Goal: Task Accomplishment & Management: Complete application form

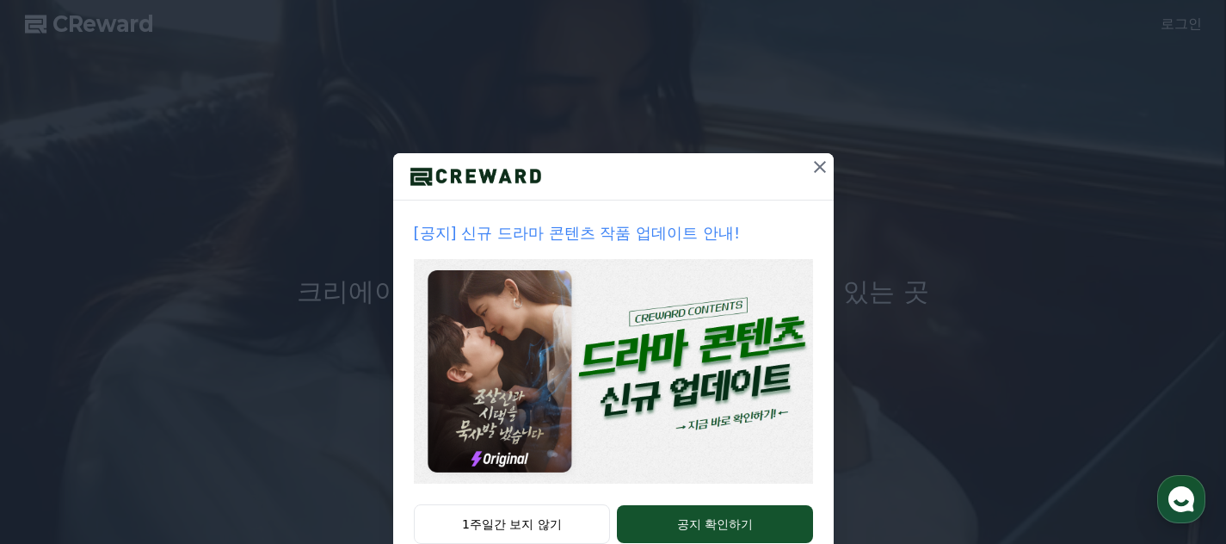
scroll to position [102, 0]
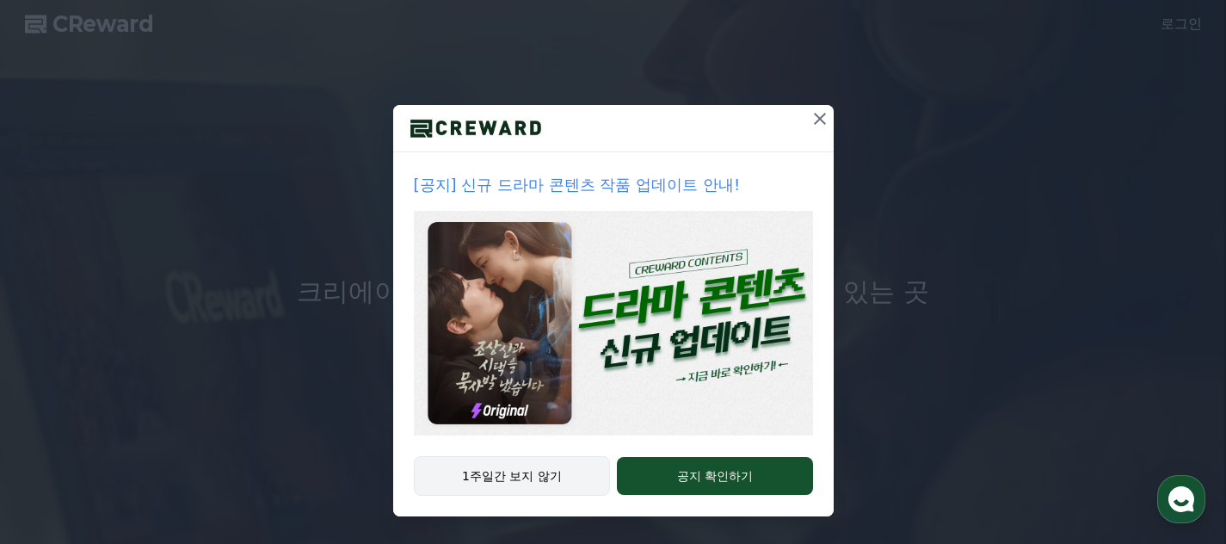
click at [561, 471] on button "1주일간 보지 않기" at bounding box center [512, 476] width 197 height 40
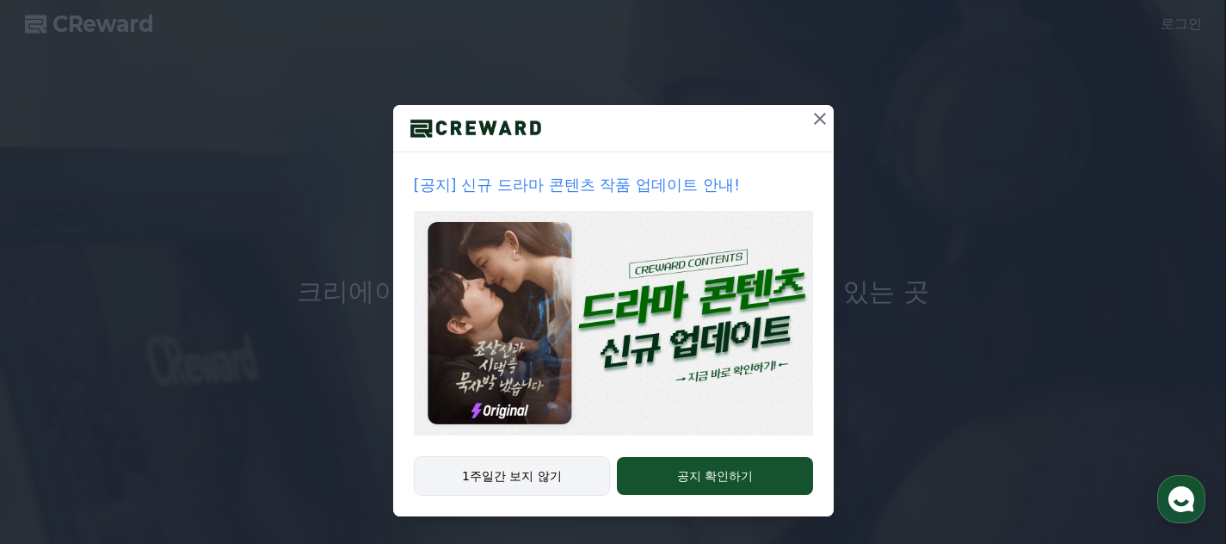
scroll to position [0, 0]
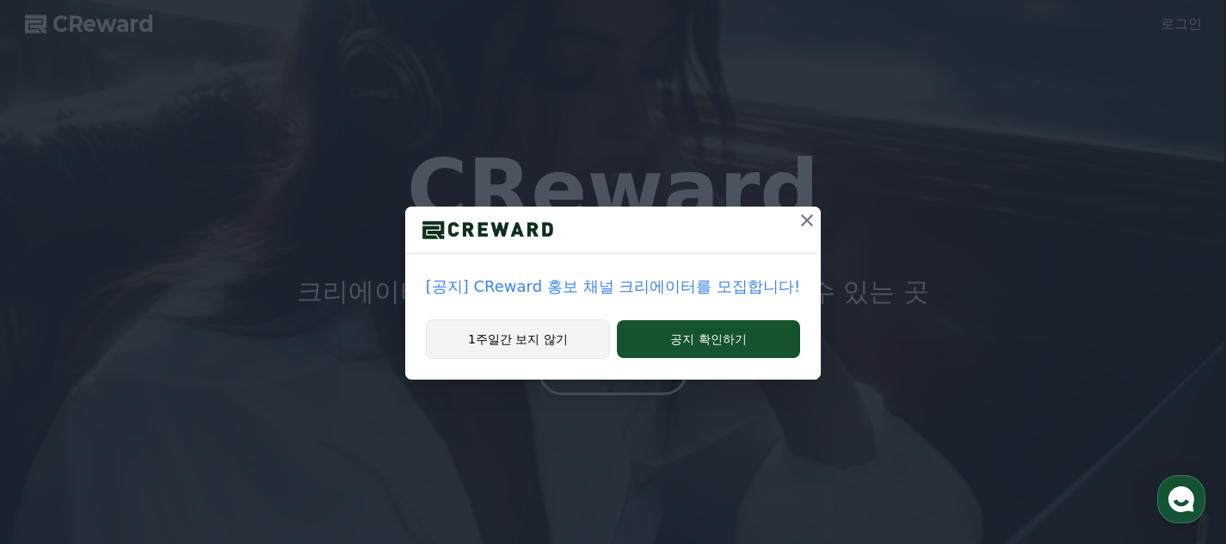
click at [568, 338] on button "1주일간 보지 않기" at bounding box center [518, 339] width 184 height 40
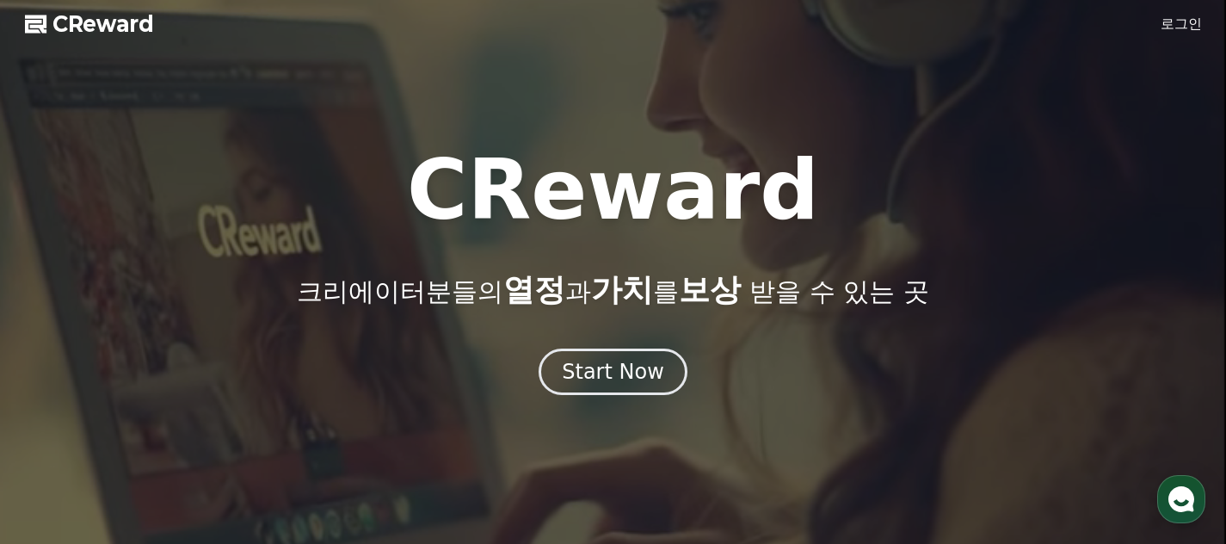
click at [1181, 21] on link "로그인" at bounding box center [1181, 24] width 41 height 21
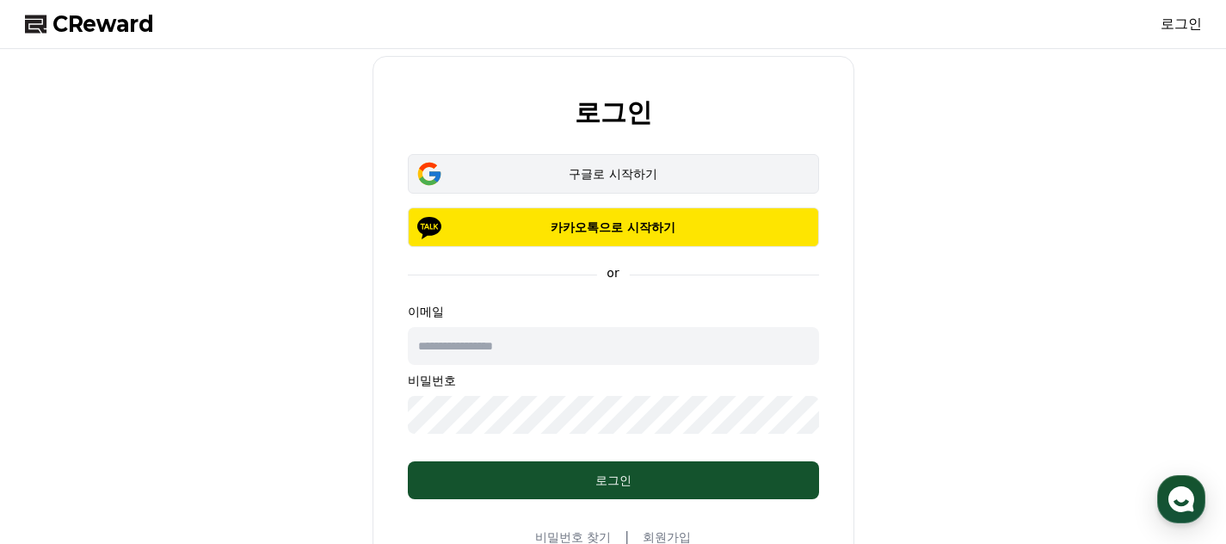
click at [650, 184] on button "구글로 시작하기" at bounding box center [613, 174] width 411 height 40
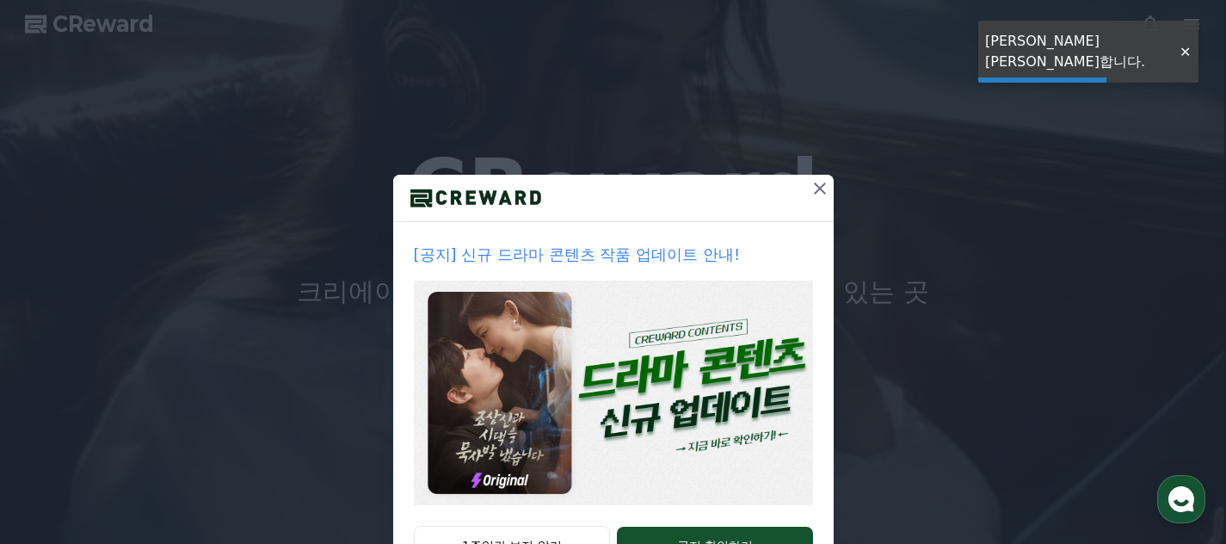
scroll to position [102, 0]
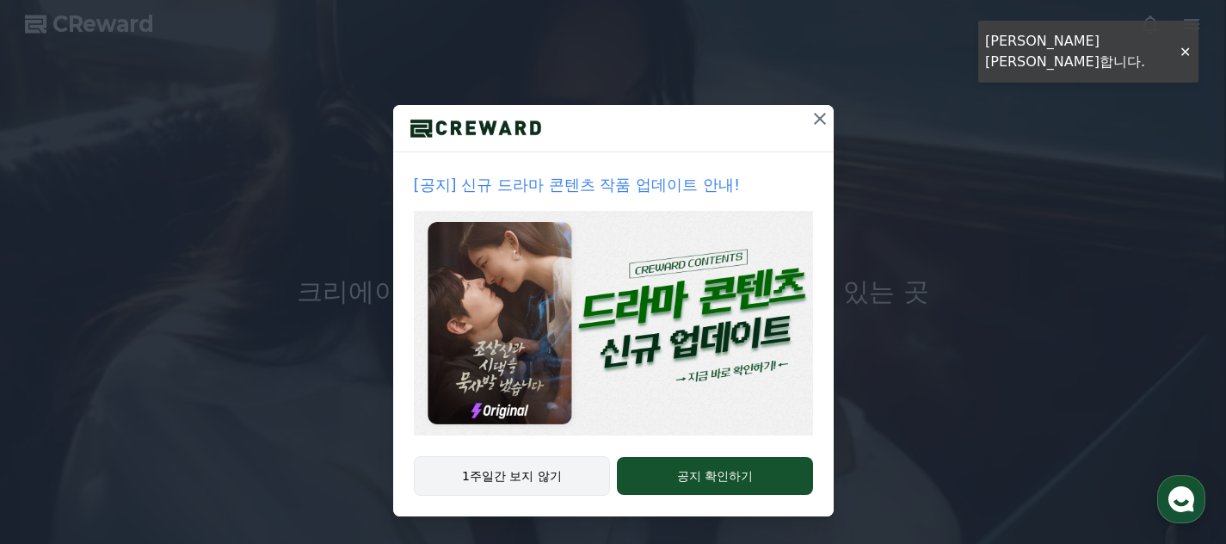
click at [515, 483] on button "1주일간 보지 않기" at bounding box center [512, 476] width 197 height 40
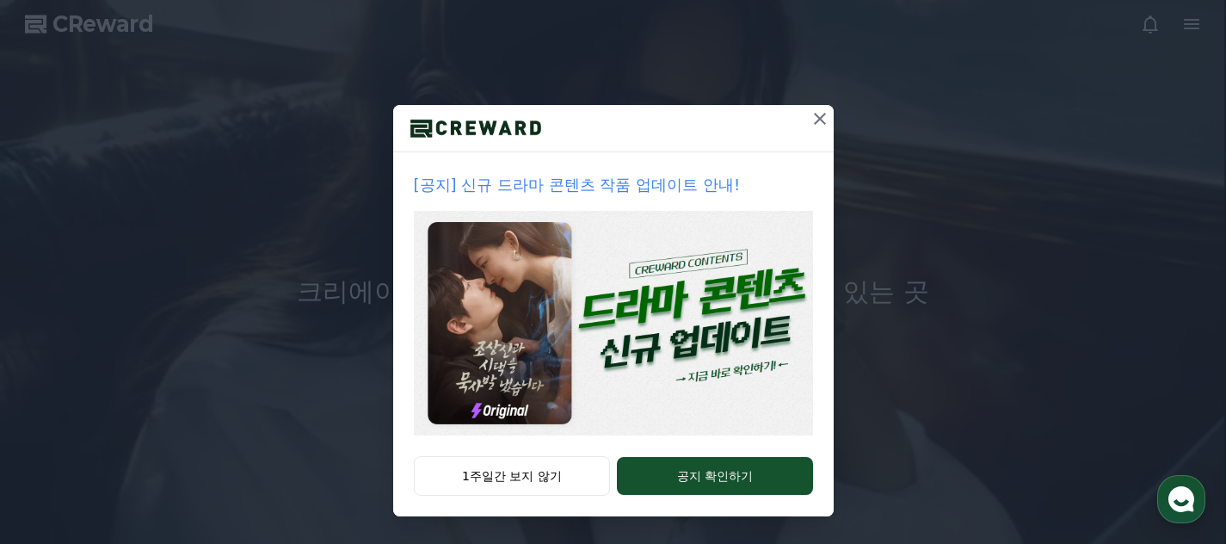
scroll to position [0, 0]
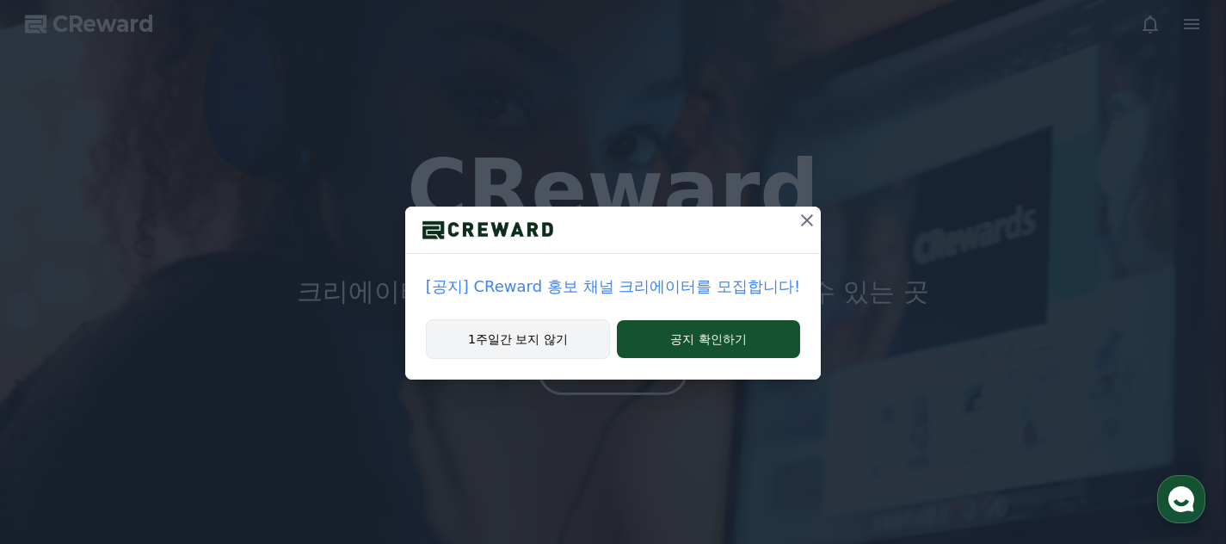
click at [521, 337] on button "1주일간 보지 않기" at bounding box center [518, 339] width 184 height 40
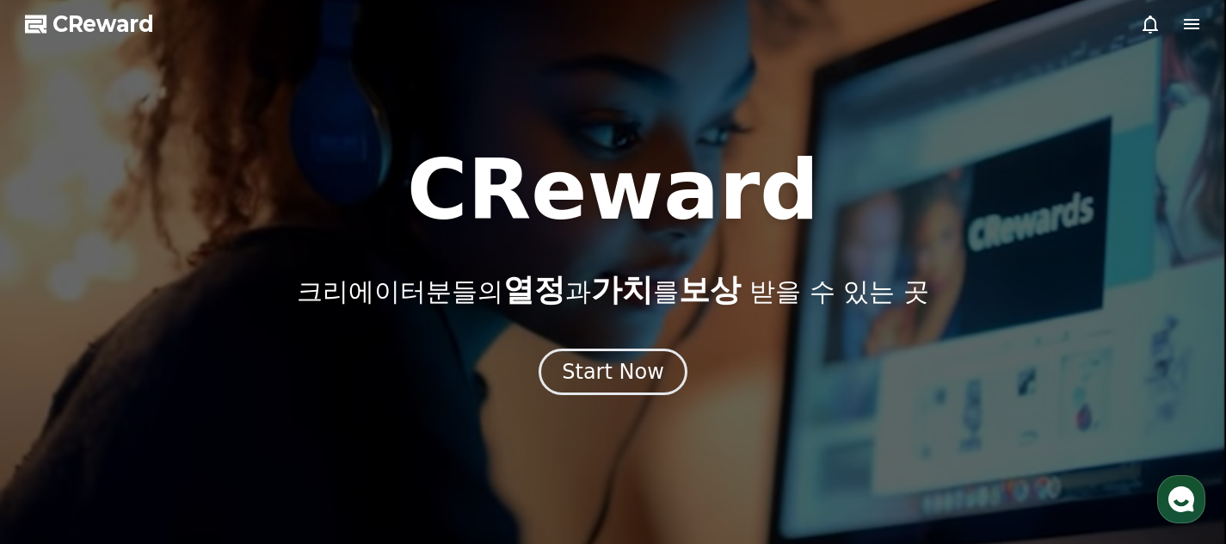
click at [557, 346] on div "CReward 크리에이터분들의 열정 과 가치 를 보상 받을 수 있는 곳 Start Now" at bounding box center [613, 272] width 1226 height 246
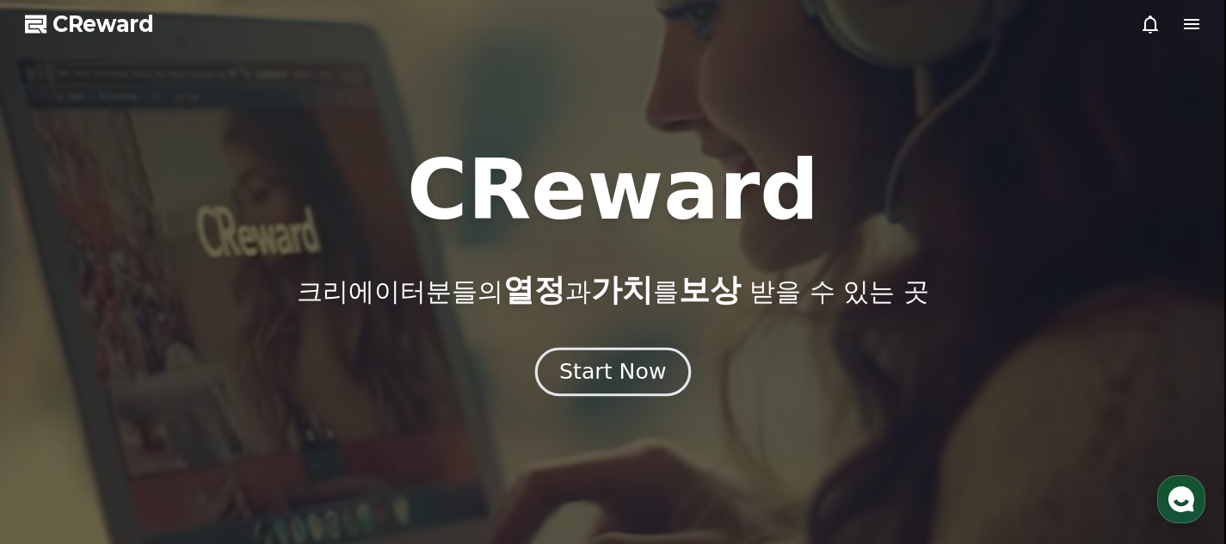
click at [580, 365] on div "Start Now" at bounding box center [612, 371] width 107 height 29
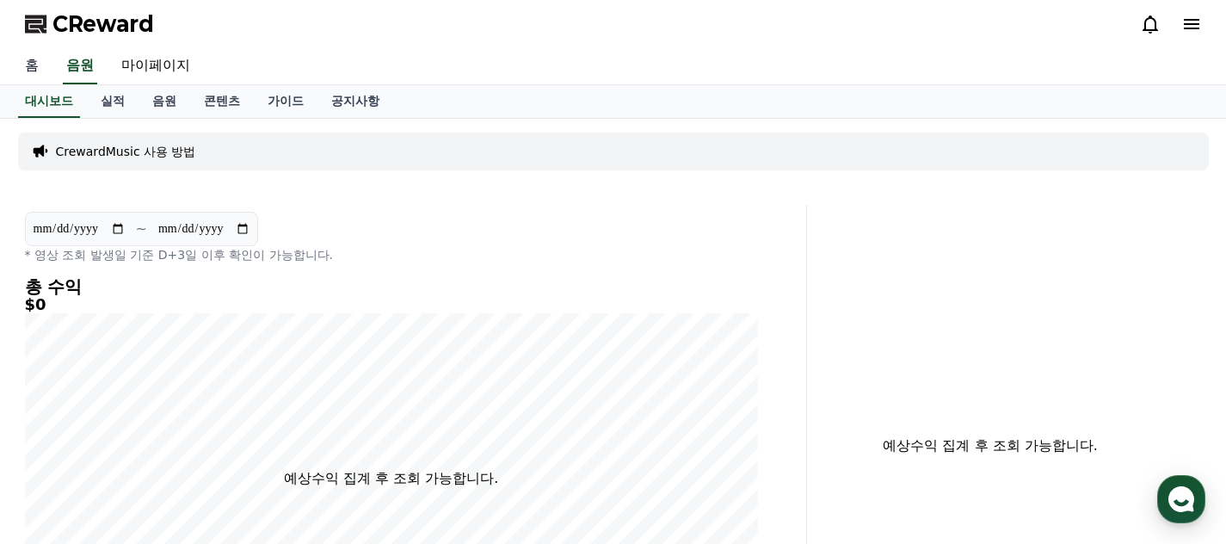
click at [40, 70] on link "홈" at bounding box center [31, 66] width 41 height 36
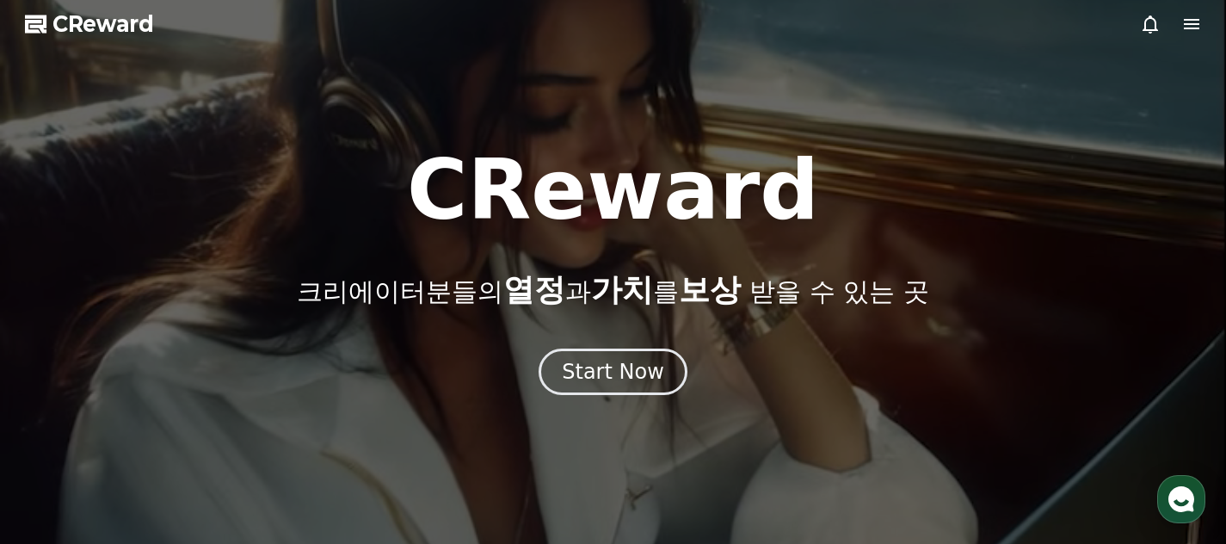
click at [42, 27] on polygon at bounding box center [36, 24] width 22 height 18
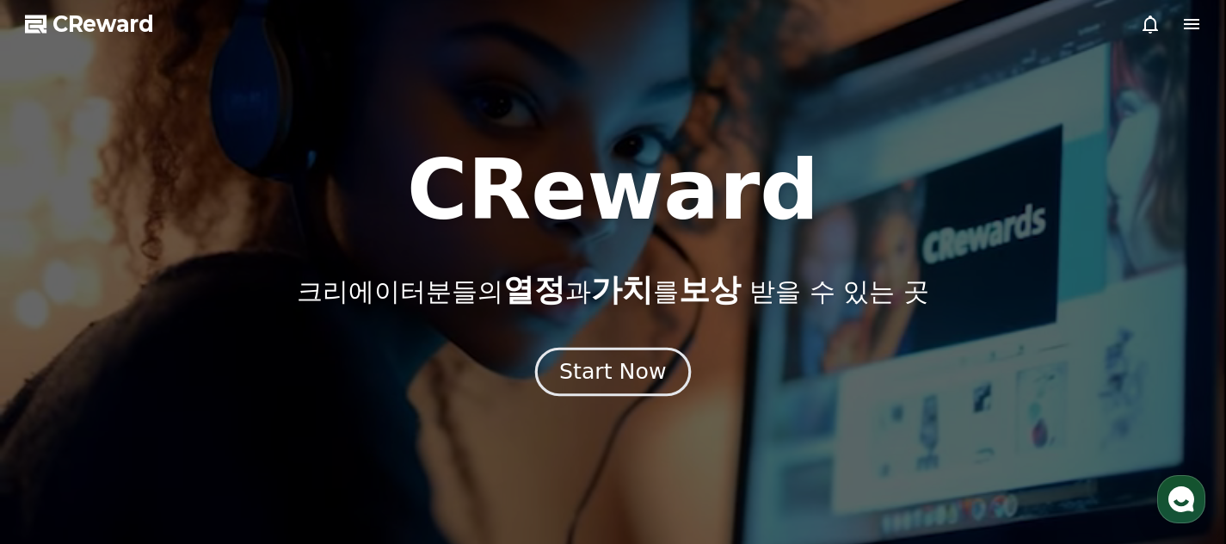
click at [561, 372] on button "Start Now" at bounding box center [613, 372] width 156 height 49
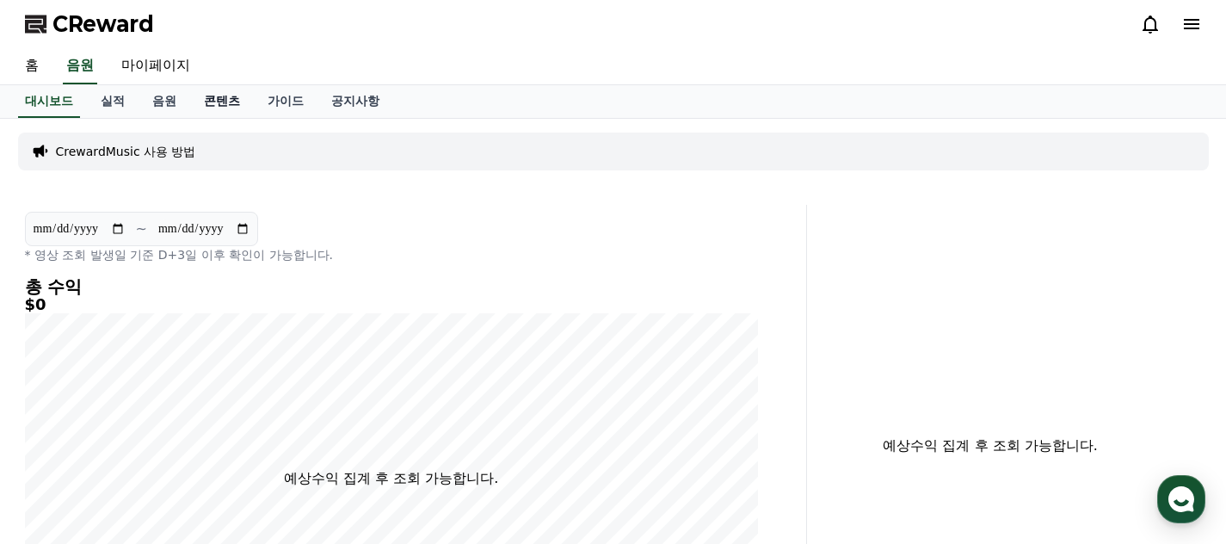
click at [211, 97] on link "콘텐츠" at bounding box center [222, 101] width 64 height 33
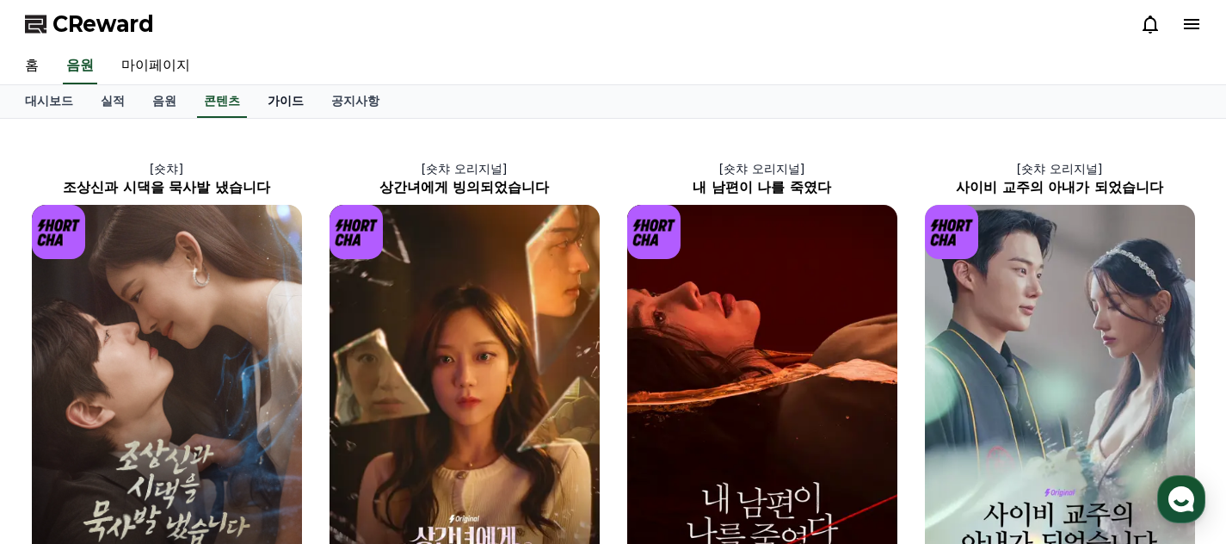
click at [265, 95] on link "가이드" at bounding box center [286, 101] width 64 height 33
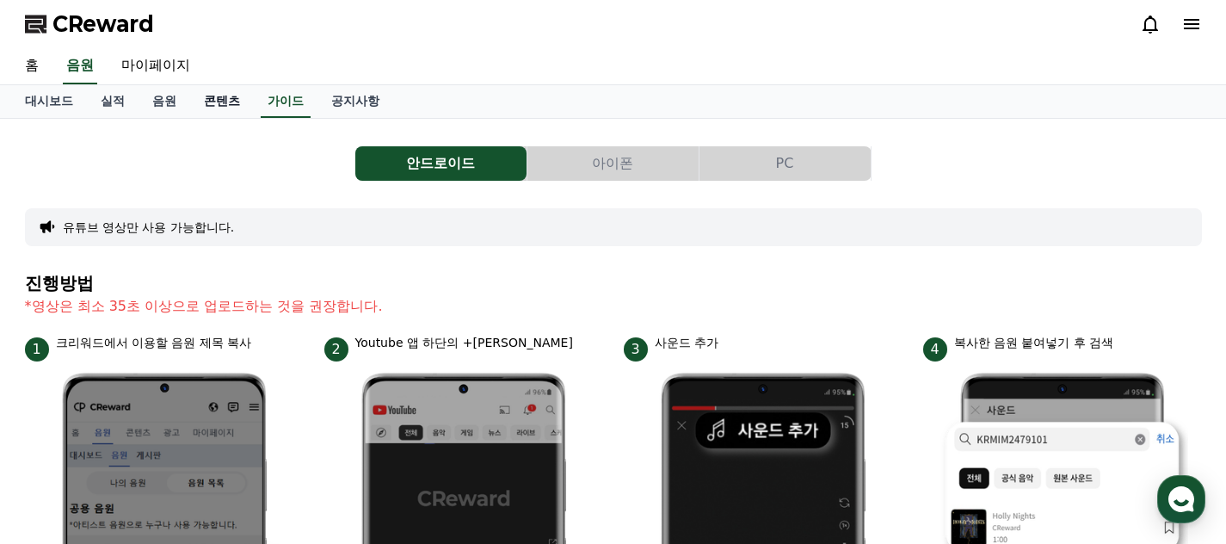
click at [218, 97] on link "콘텐츠" at bounding box center [222, 101] width 64 height 33
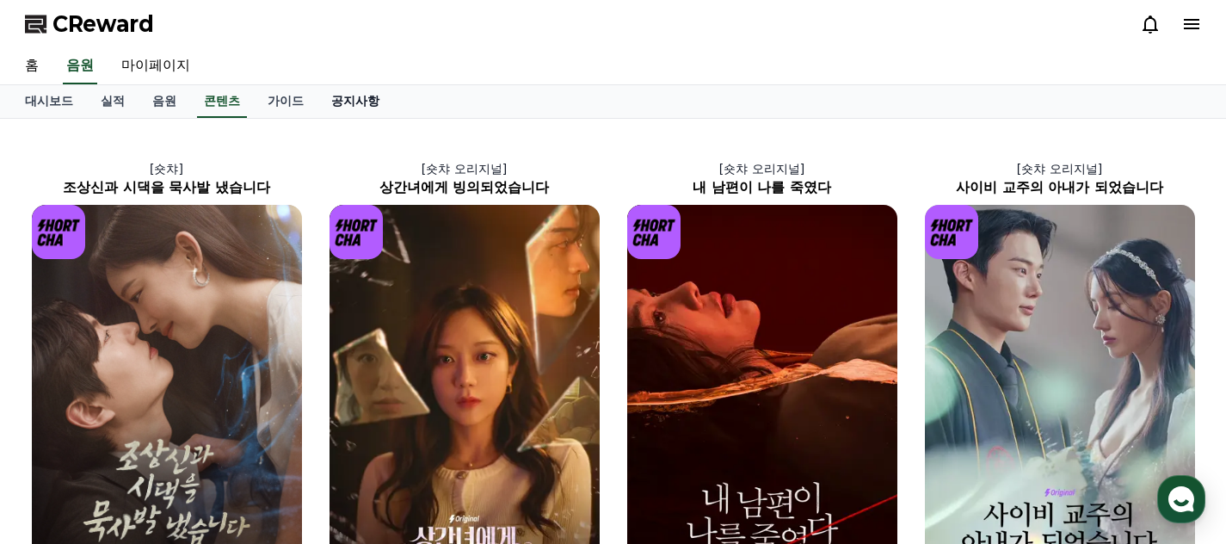
click at [317, 102] on link "공지사항" at bounding box center [355, 101] width 76 height 33
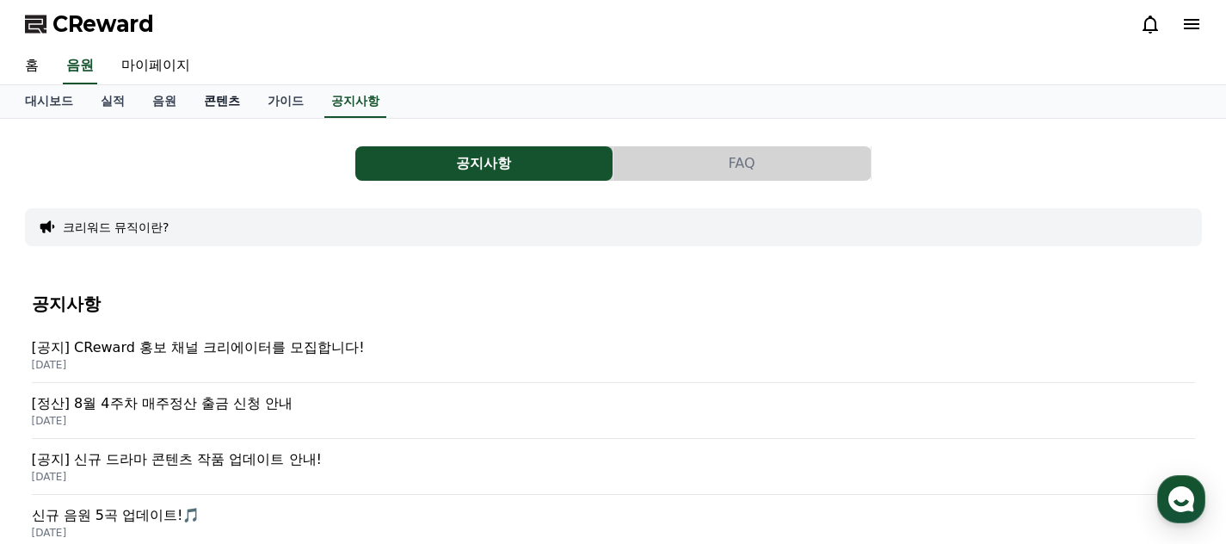
click at [203, 103] on link "콘텐츠" at bounding box center [222, 101] width 64 height 33
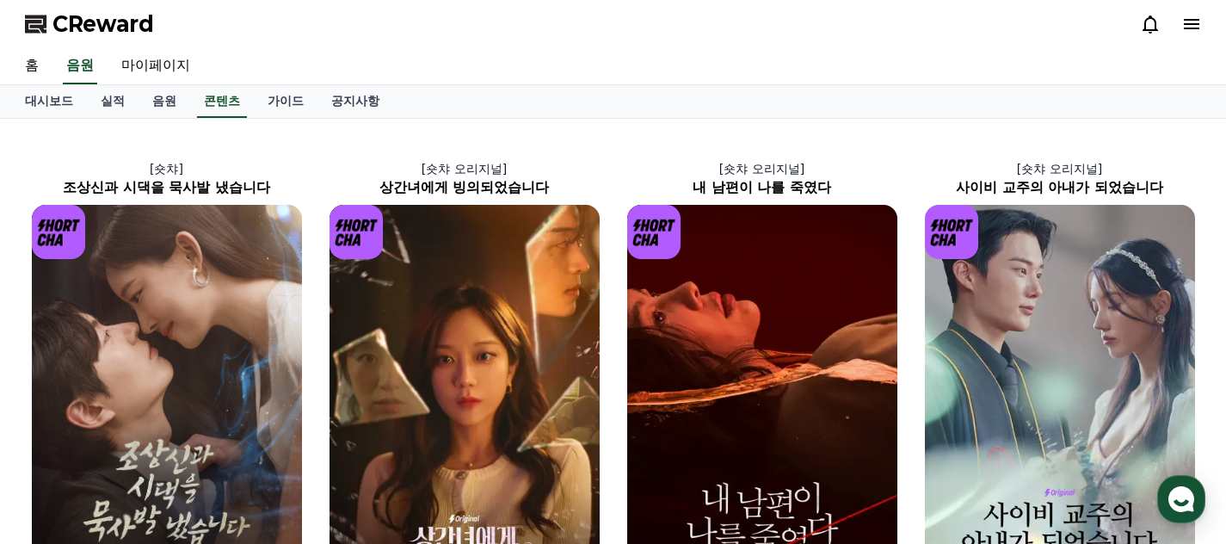
click at [126, 99] on link "실적" at bounding box center [113, 101] width 52 height 33
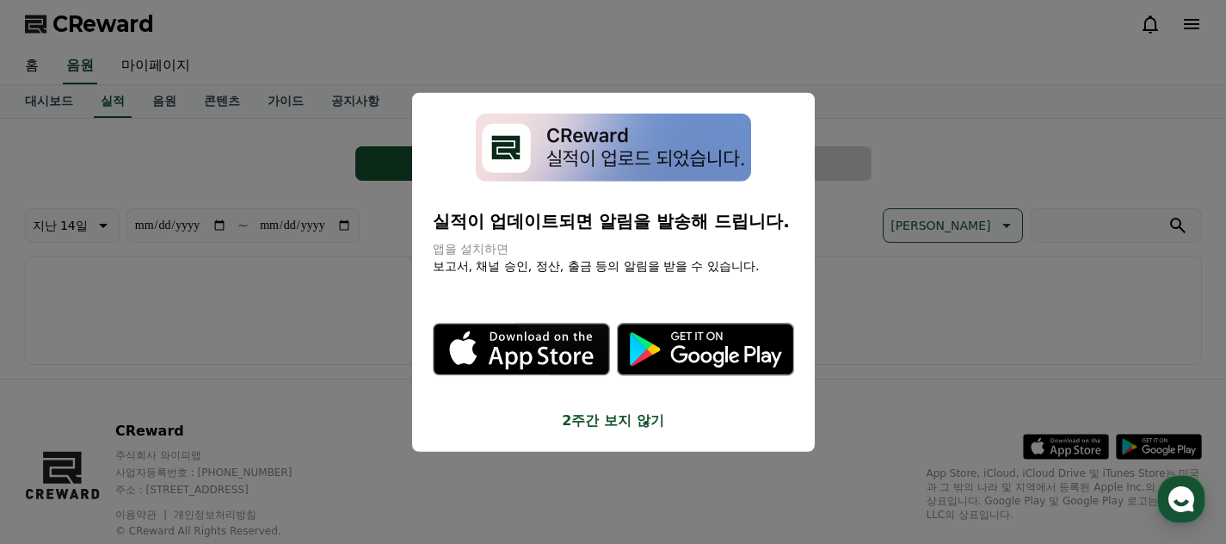
click at [151, 98] on button "close modal" at bounding box center [613, 272] width 1226 height 544
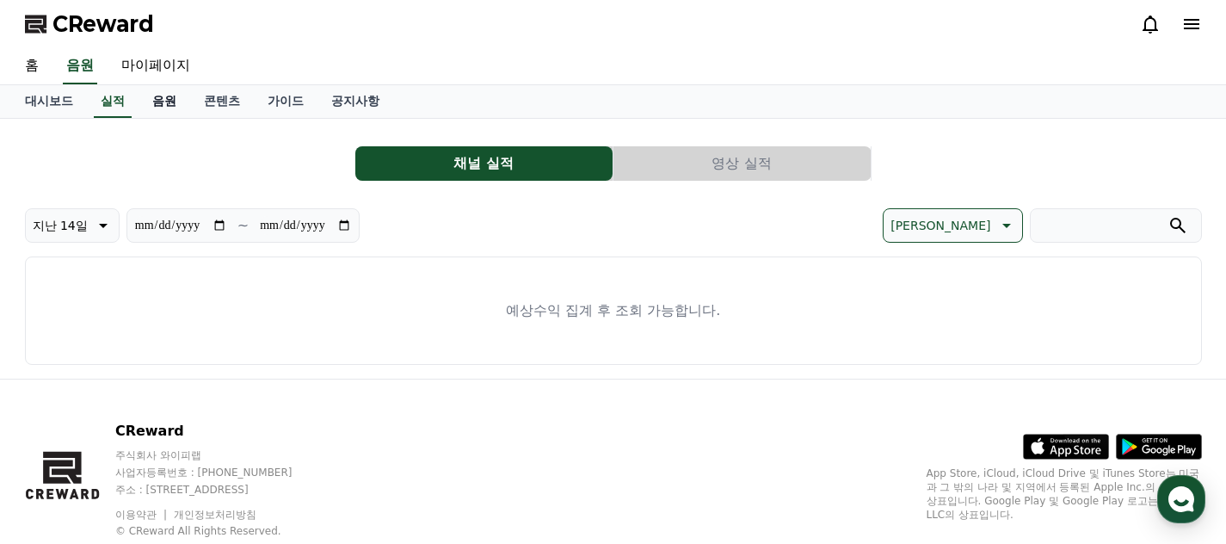
click at [166, 95] on link "음원" at bounding box center [165, 101] width 52 height 33
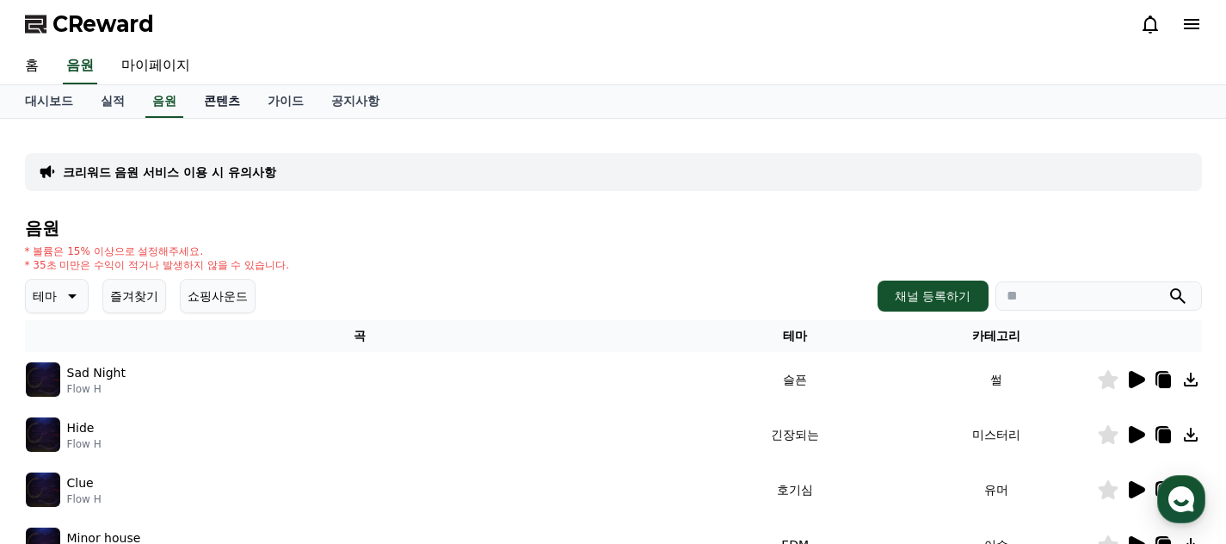
click at [200, 95] on link "콘텐츠" at bounding box center [222, 101] width 64 height 33
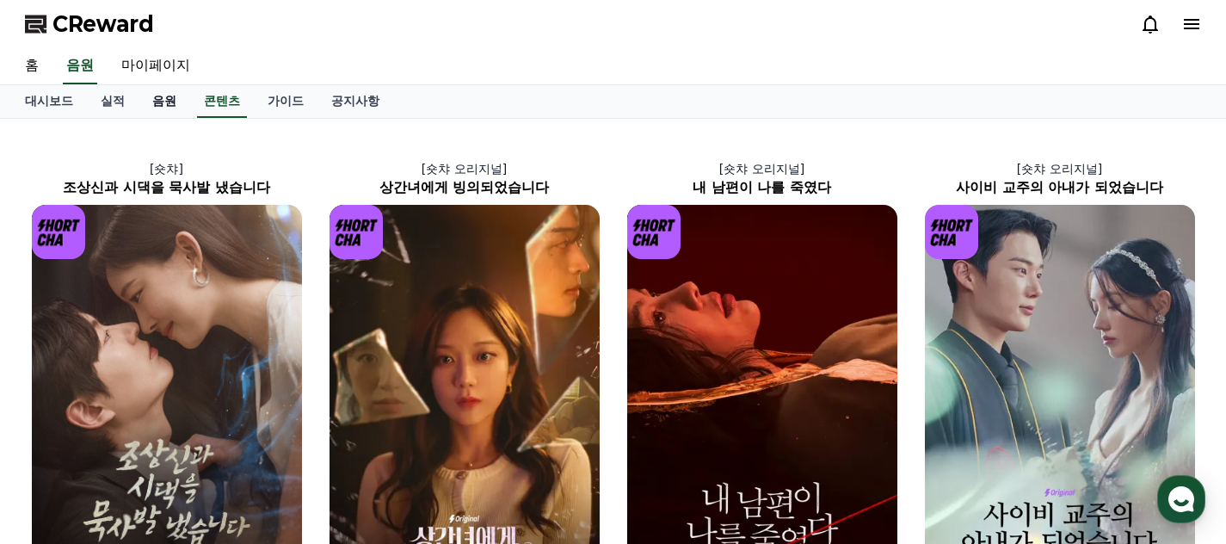
click at [164, 97] on link "음원" at bounding box center [165, 101] width 52 height 33
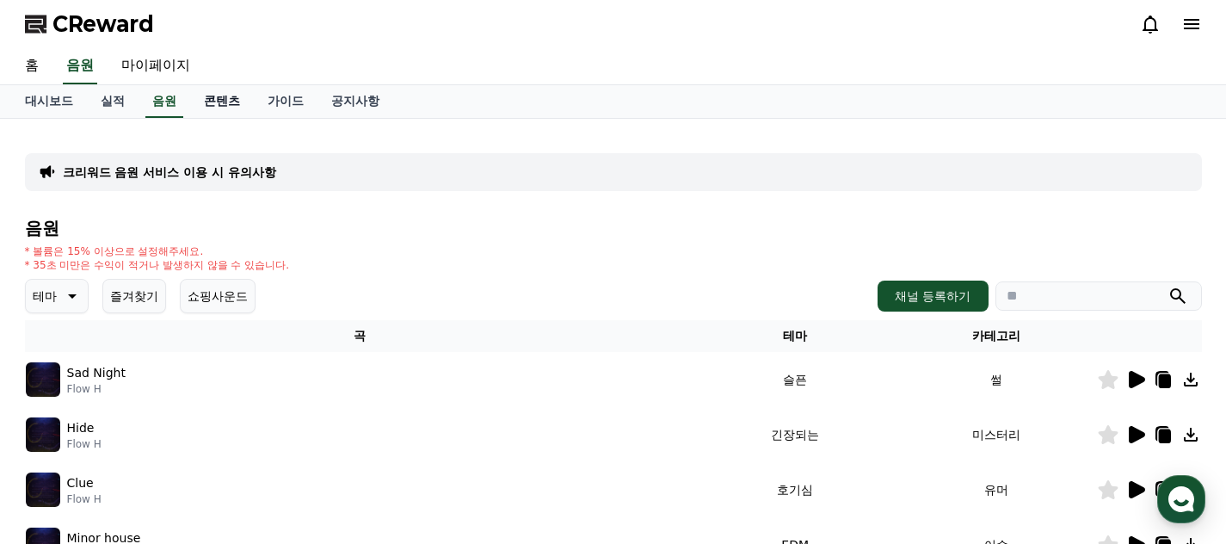
click at [204, 109] on link "콘텐츠" at bounding box center [222, 101] width 64 height 33
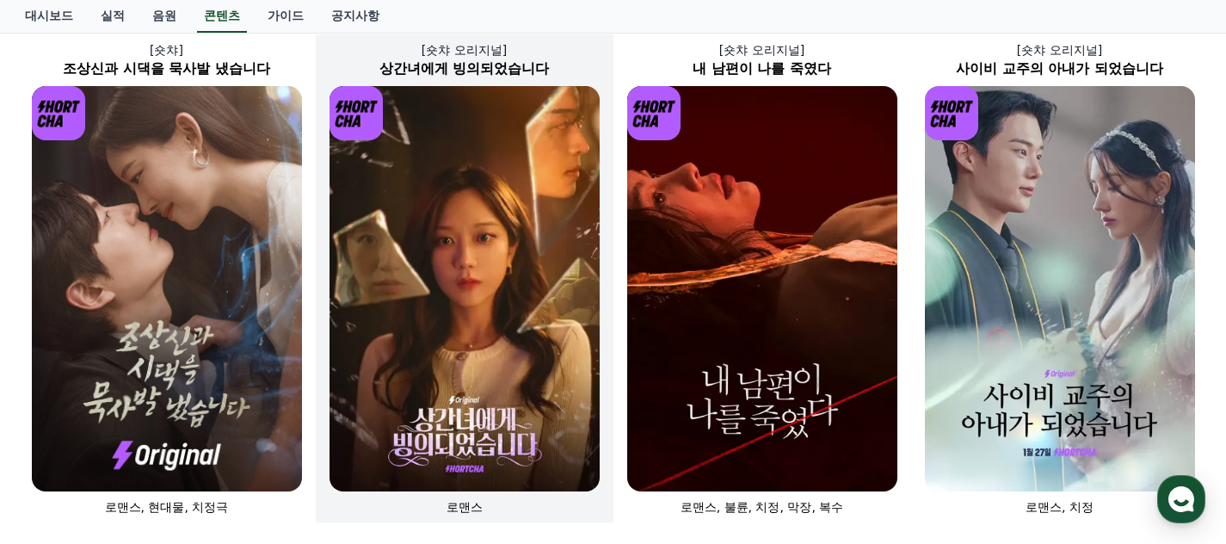
scroll to position [159, 0]
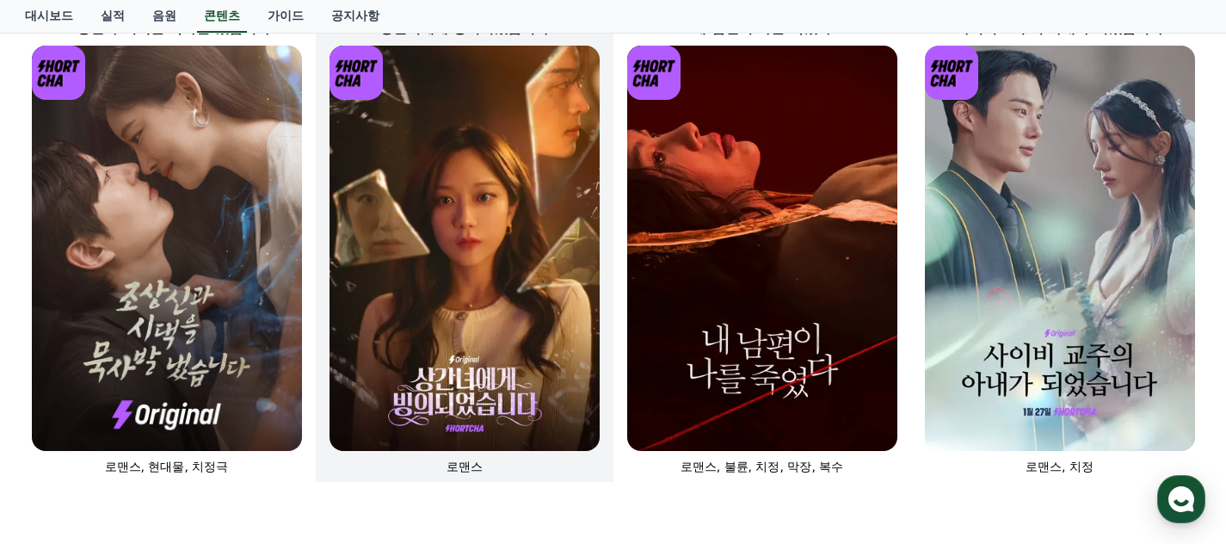
click at [434, 231] on img at bounding box center [464, 248] width 270 height 405
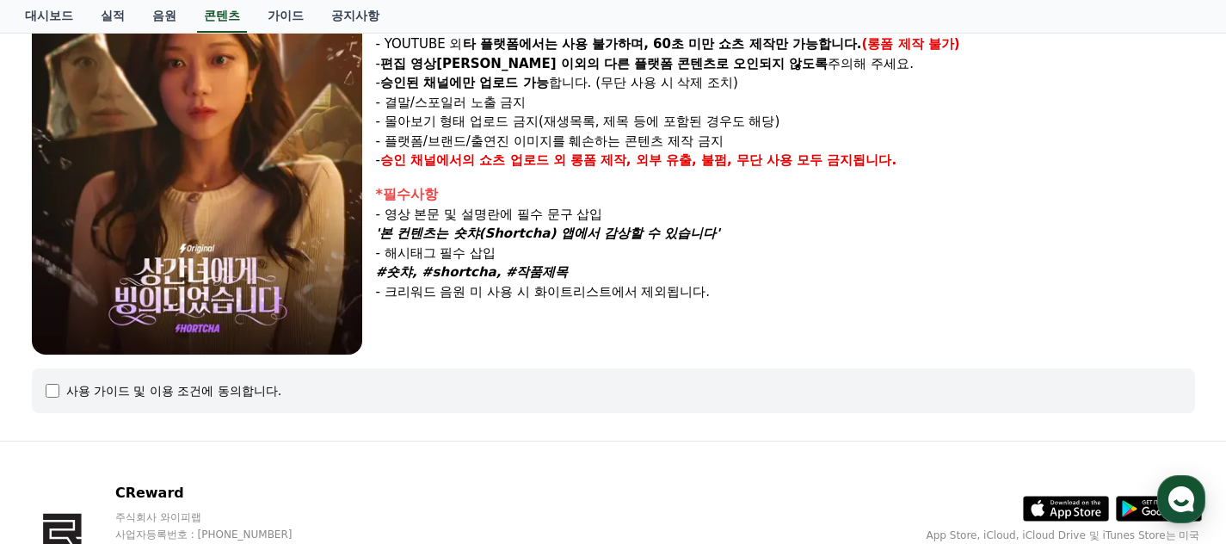
scroll to position [411, 0]
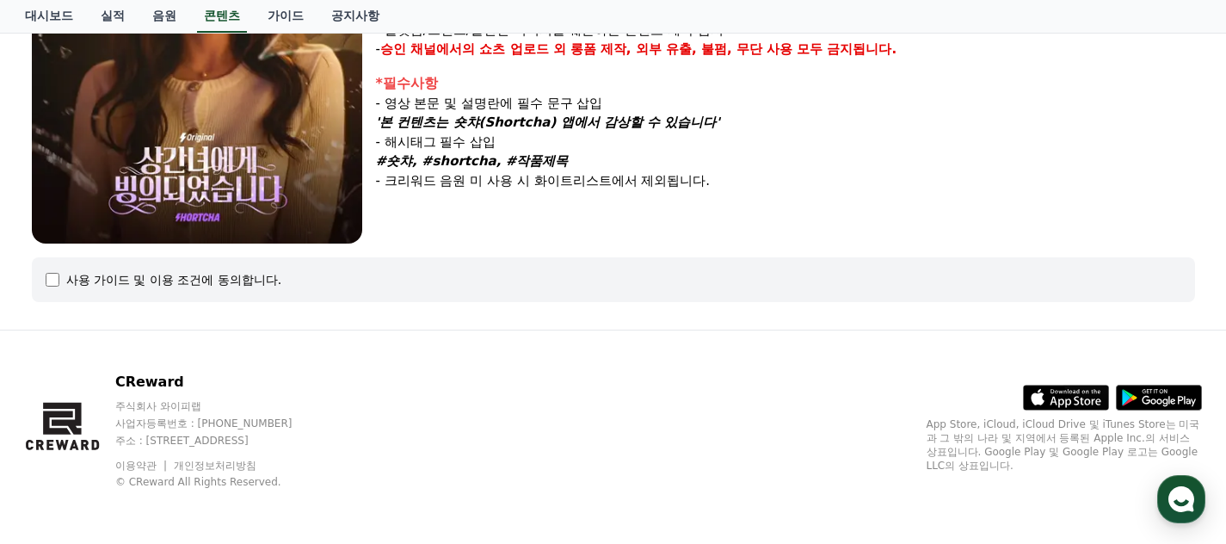
drag, startPoint x: 280, startPoint y: 285, endPoint x: 262, endPoint y: 280, distance: 18.6
click at [280, 285] on div "사용 가이드 및 이용 조건에 동의합니다." at bounding box center [614, 279] width 1136 height 17
click at [183, 281] on div "사용 가이드 및 이용 조건에 동의합니다." at bounding box center [174, 279] width 216 height 17
click at [70, 280] on div "사용 가이드 및 이용 조건에 동의합니다." at bounding box center [174, 279] width 216 height 17
click at [64, 278] on div "사용 가이드 및 이용 조건에 동의합니다." at bounding box center [614, 279] width 1136 height 17
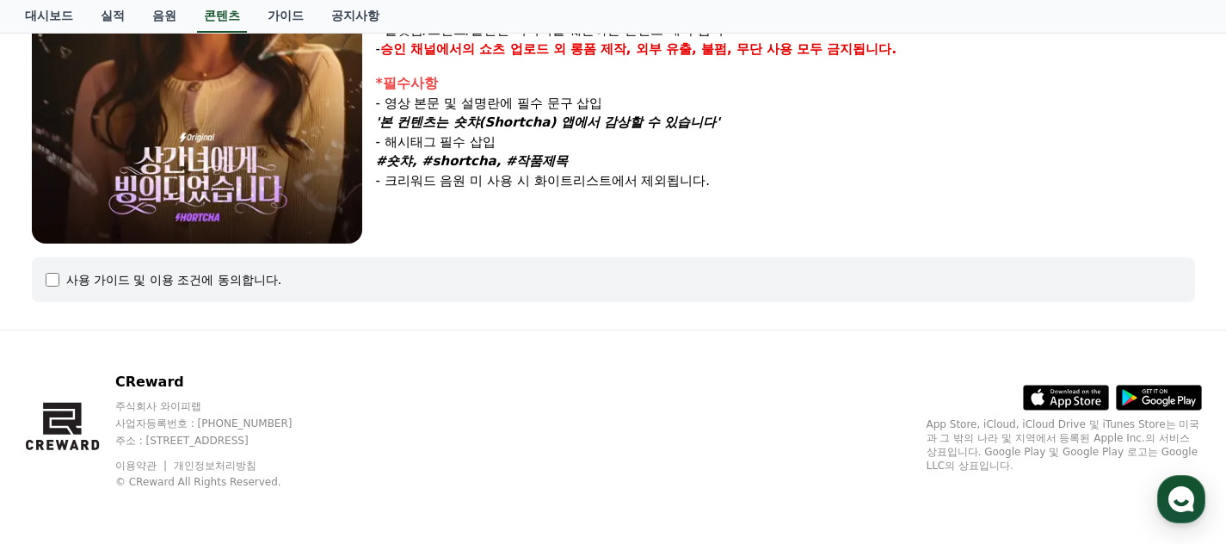
click at [60, 277] on div "사용 가이드 및 이용 조건에 동의합니다." at bounding box center [614, 279] width 1136 height 17
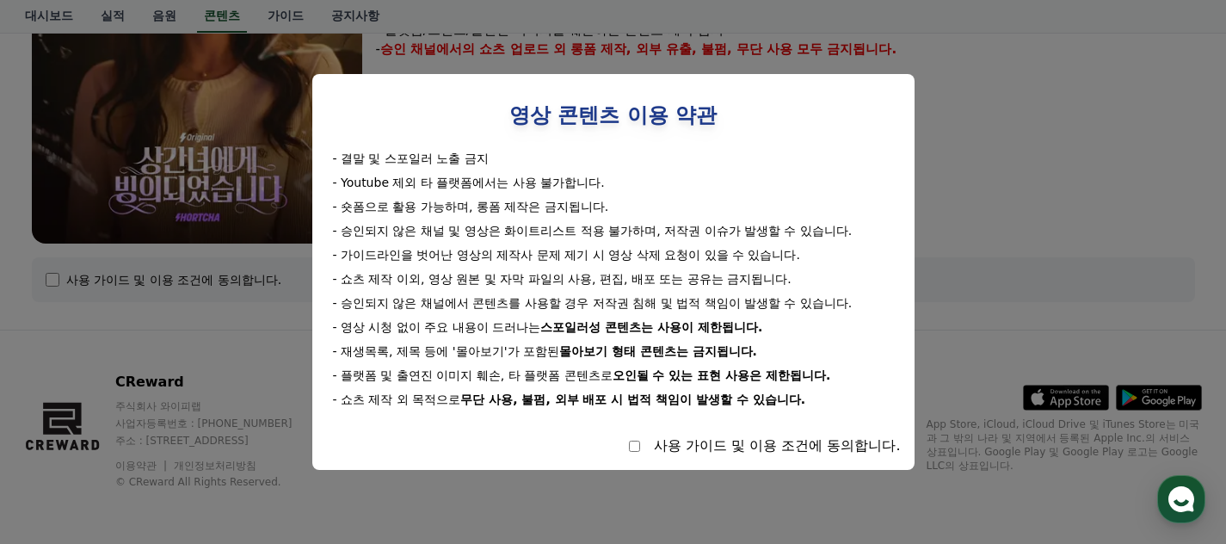
click at [718, 453] on div "사용 가이드 및 이용 조건에 동의합니다." at bounding box center [777, 445] width 247 height 21
click at [690, 446] on div "사용 가이드 및 이용 조건에 동의합니다." at bounding box center [777, 445] width 247 height 21
click at [682, 444] on div "사용 가이드 및 이용 조건에 동의합니다." at bounding box center [613, 445] width 575 height 21
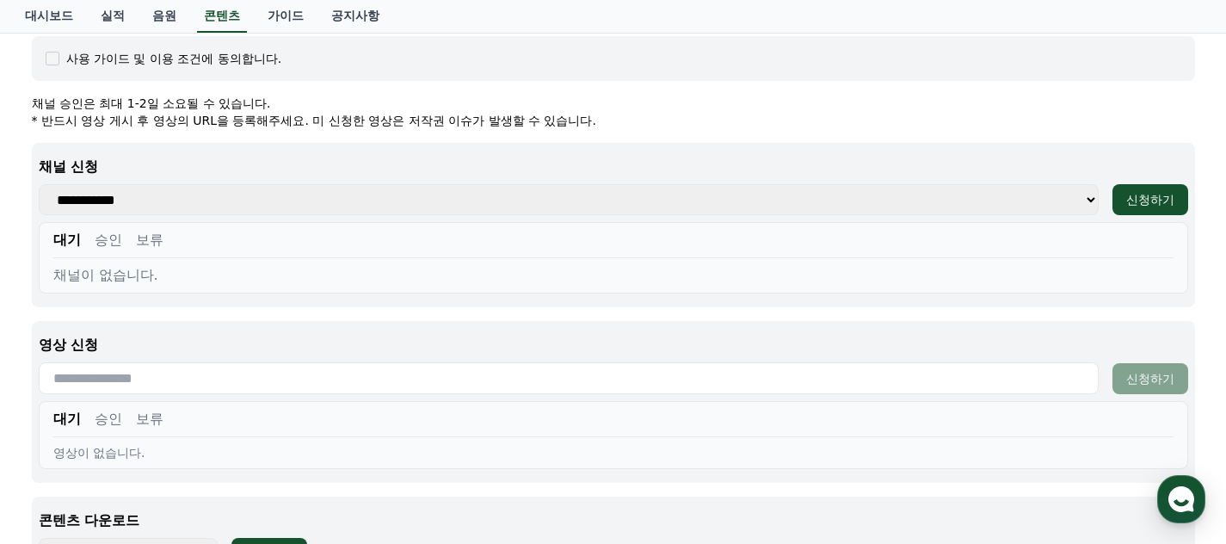
scroll to position [600, 0]
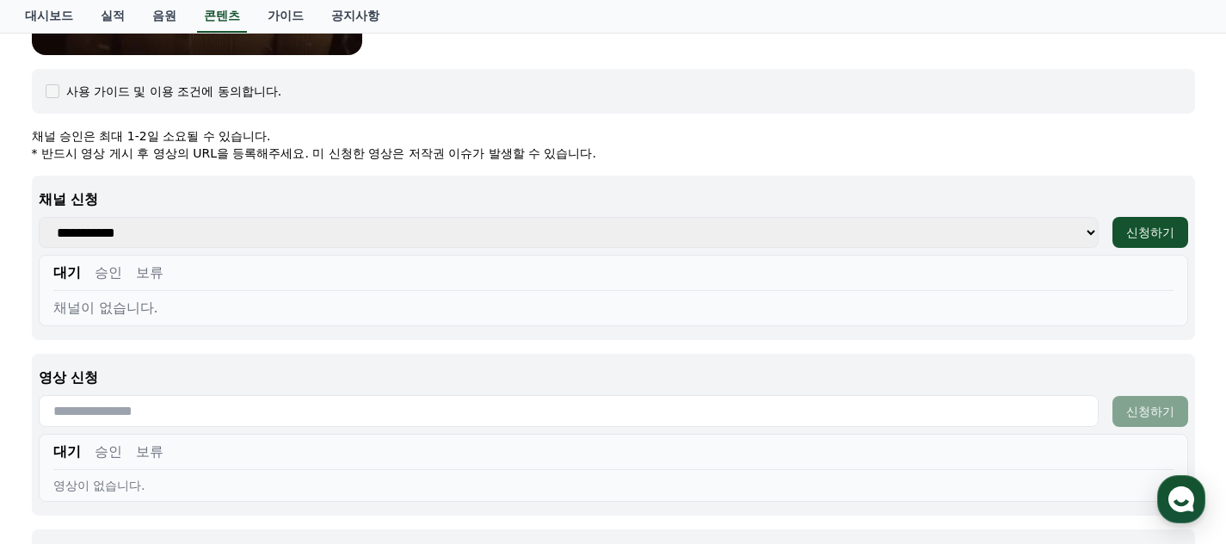
click at [319, 223] on select "**********" at bounding box center [569, 232] width 1060 height 31
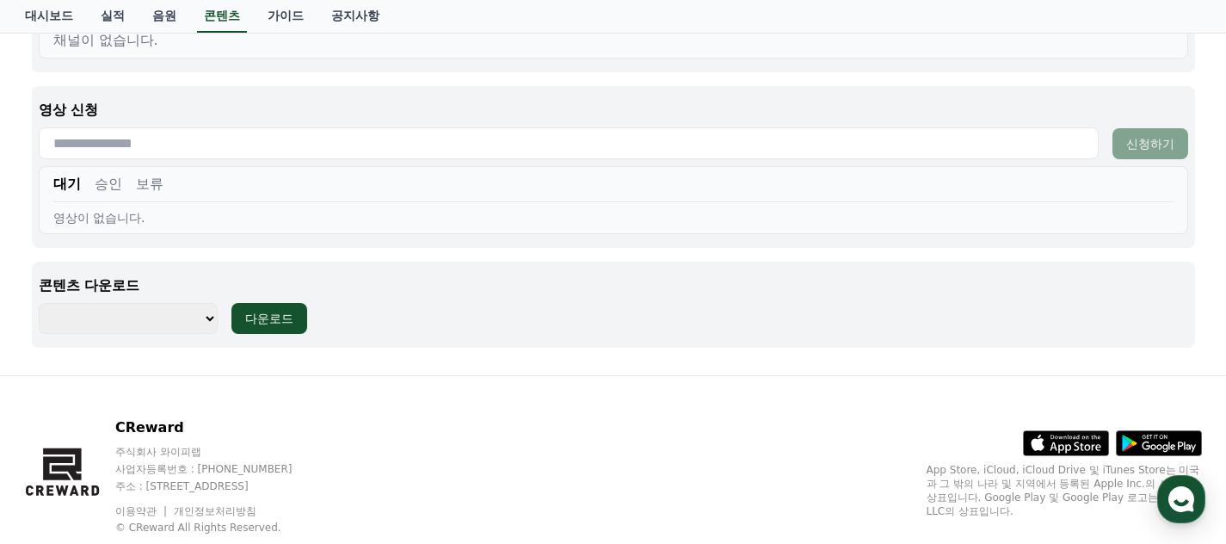
scroll to position [913, 0]
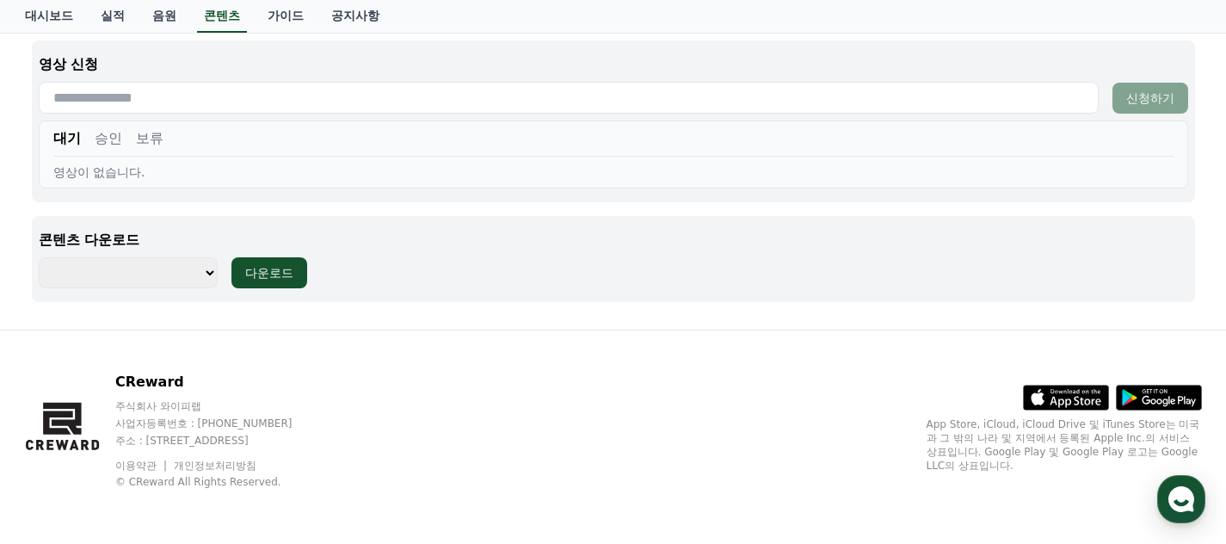
click at [139, 271] on select "**********" at bounding box center [129, 272] width 180 height 31
select select "**********"
click at [39, 257] on select "**********" at bounding box center [129, 272] width 180 height 31
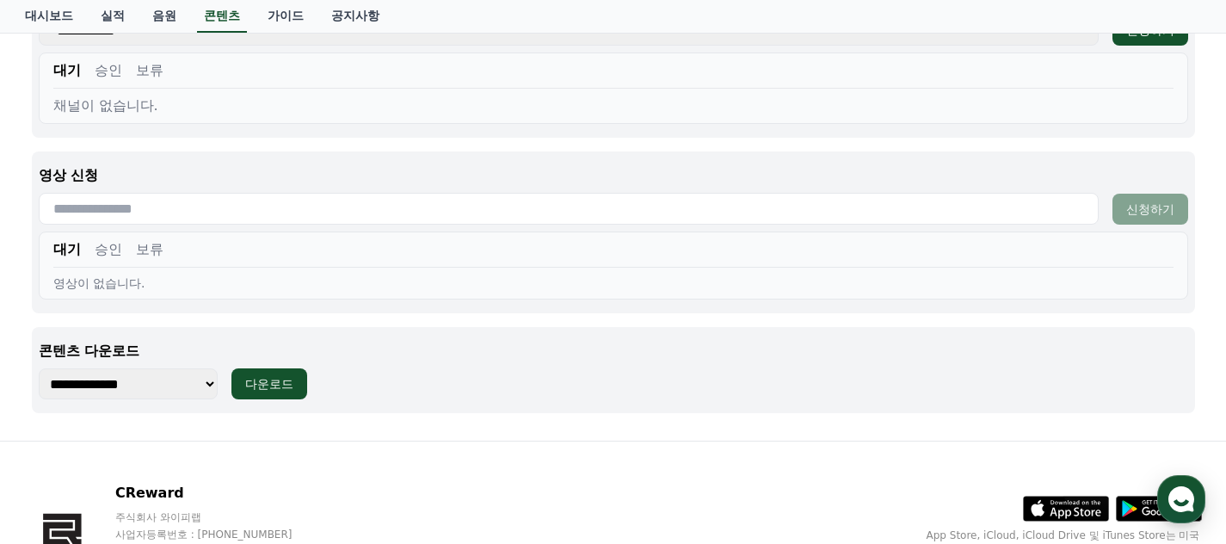
scroll to position [801, 0]
click at [309, 225] on div "영상 신청 신청하기 대기 승인 보류 영상이 없습니다." at bounding box center [613, 233] width 1163 height 162
click at [307, 208] on input "text" at bounding box center [569, 210] width 1060 height 32
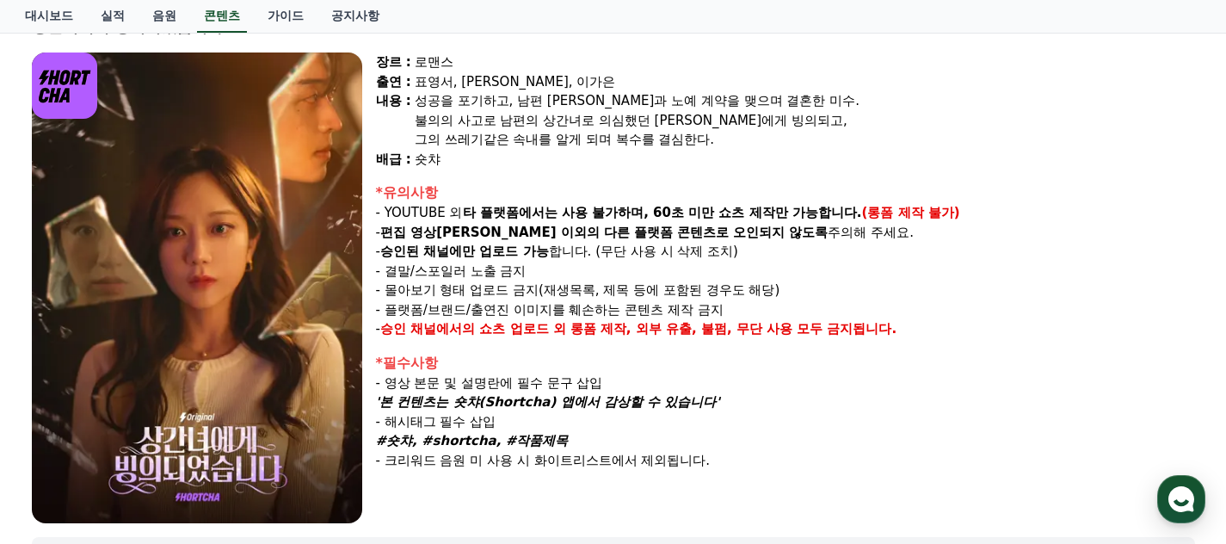
scroll to position [58, 0]
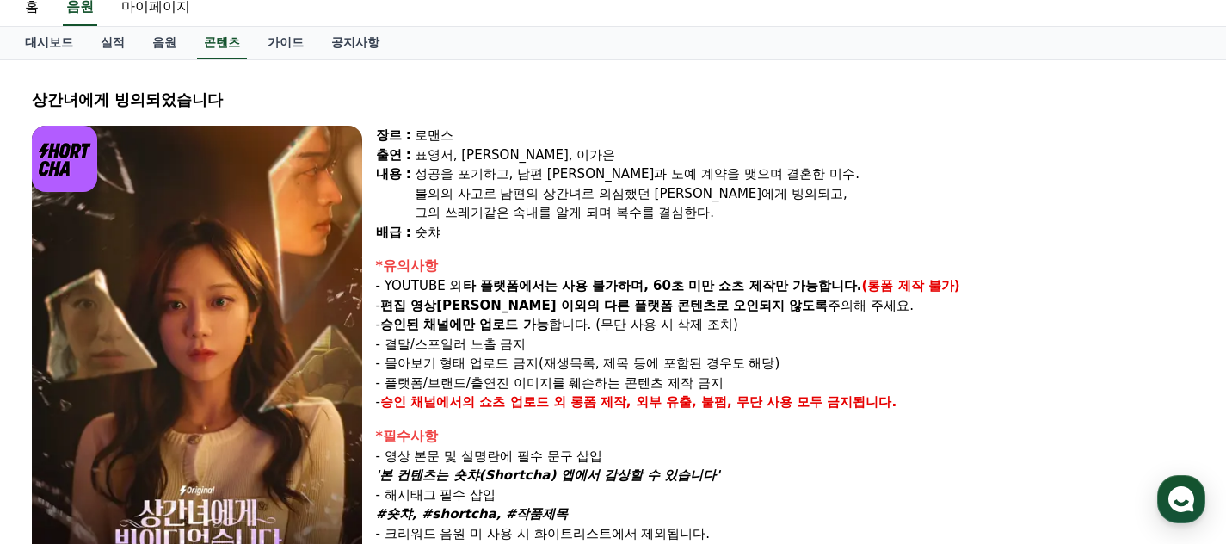
drag, startPoint x: 416, startPoint y: 404, endPoint x: 392, endPoint y: 402, distance: 23.4
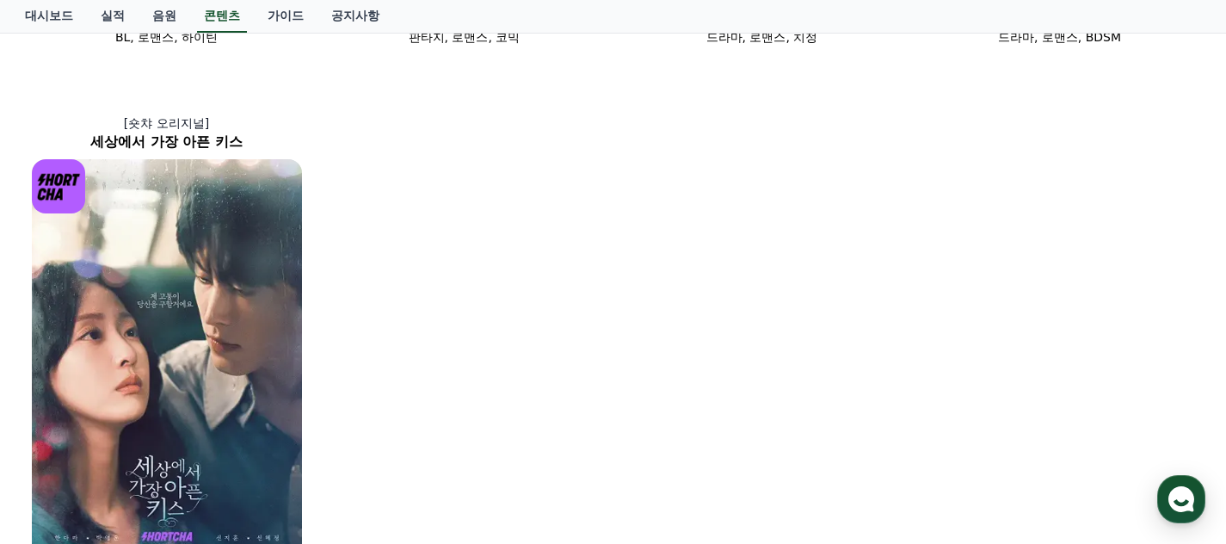
scroll to position [1411, 0]
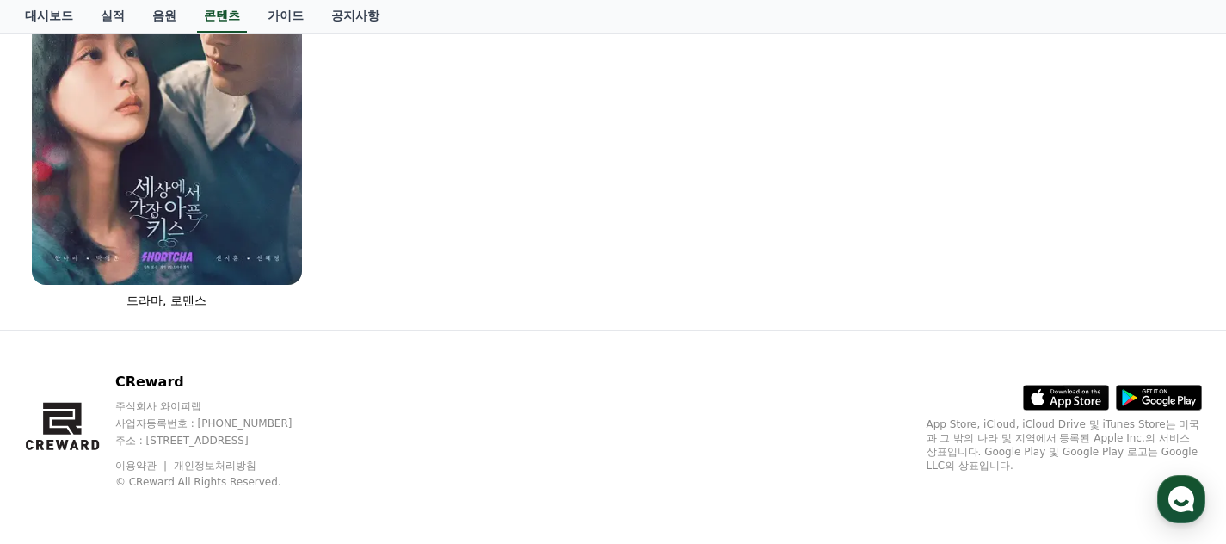
drag, startPoint x: 376, startPoint y: 235, endPoint x: 428, endPoint y: 427, distance: 198.7
click at [429, 423] on div "CReward 주식회사 와이피랩 사업자등록번호 : 655-81-03655 주소 : 경기도 김포시 양촌읍 양곡로 495, 3층 305-비이16호…" at bounding box center [613, 436] width 1204 height 213
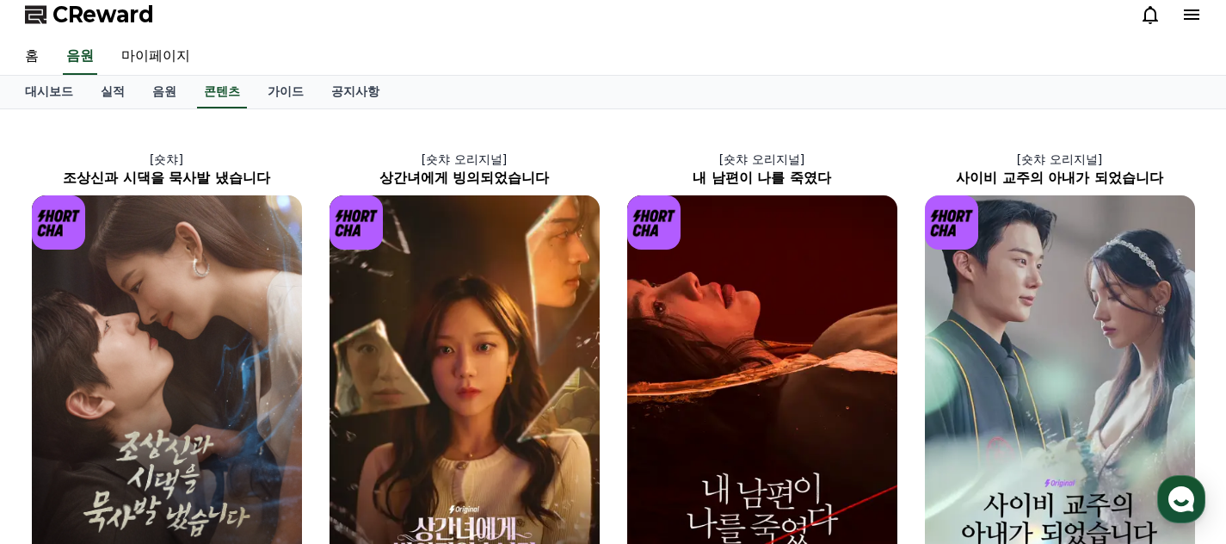
scroll to position [0, 0]
